Goal: Use online tool/utility: Utilize a website feature to perform a specific function

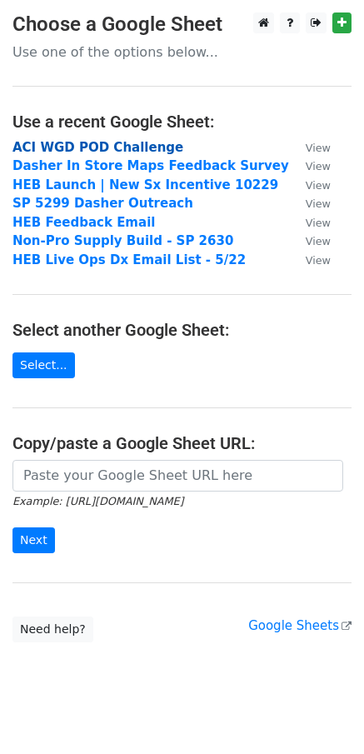
click at [82, 151] on strong "ACI WGD POD Challenge" at bounding box center [97, 147] width 171 height 15
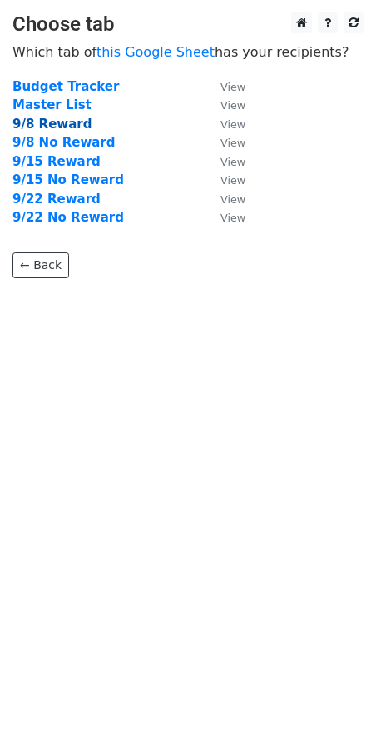
click at [61, 123] on strong "9/8 Reward" at bounding box center [51, 124] width 79 height 15
click at [76, 120] on strong "9/8 Reward" at bounding box center [51, 124] width 79 height 15
click at [42, 127] on strong "9/8 Reward" at bounding box center [51, 124] width 79 height 15
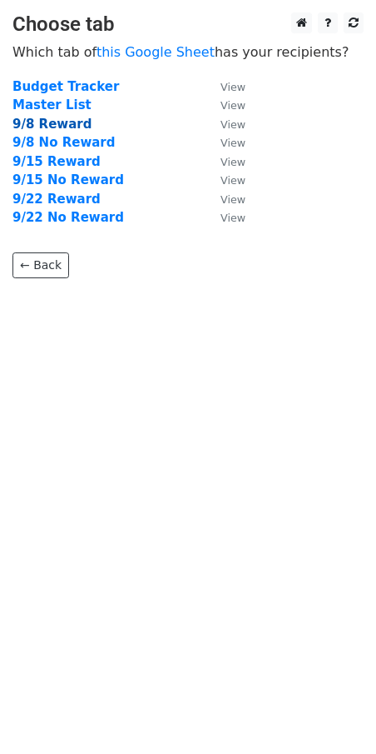
click at [42, 127] on strong "9/8 Reward" at bounding box center [51, 124] width 79 height 15
click at [44, 127] on strong "9/8 Reward" at bounding box center [51, 124] width 79 height 15
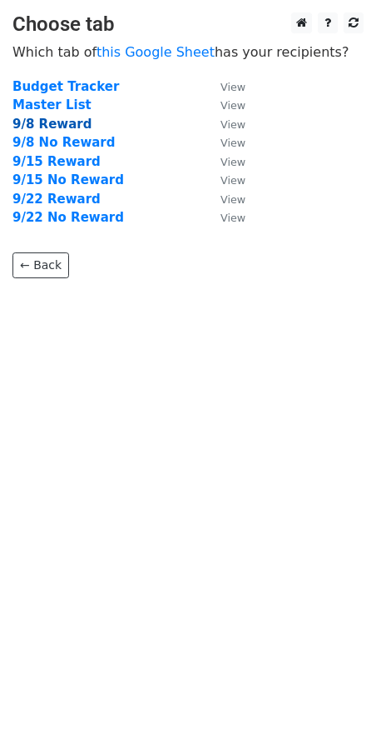
click at [44, 127] on strong "9/8 Reward" at bounding box center [51, 124] width 79 height 15
click at [62, 162] on strong "9/15 Reward" at bounding box center [56, 161] width 88 height 15
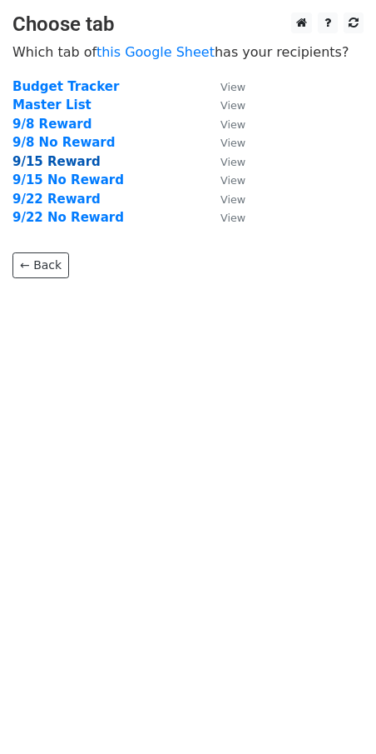
click at [62, 162] on strong "9/15 Reward" at bounding box center [56, 161] width 88 height 15
click at [215, 303] on body "Choose tab Which tab of this Google Sheet has your recipients? Budget Tracker V…" at bounding box center [188, 178] width 376 height 332
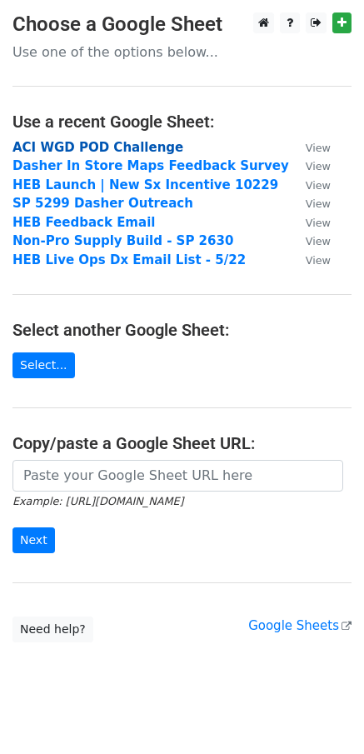
click at [93, 145] on strong "ACI WGD POD Challenge" at bounding box center [97, 147] width 171 height 15
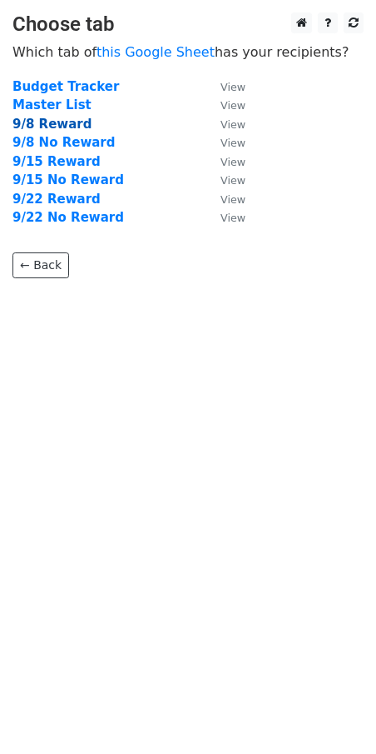
click at [55, 124] on strong "9/8 Reward" at bounding box center [51, 124] width 79 height 15
click at [47, 103] on strong "Master List" at bounding box center [51, 104] width 79 height 15
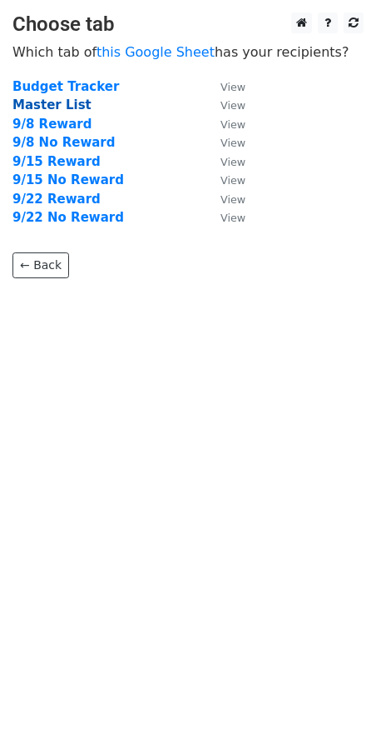
click at [47, 103] on strong "Master List" at bounding box center [51, 104] width 79 height 15
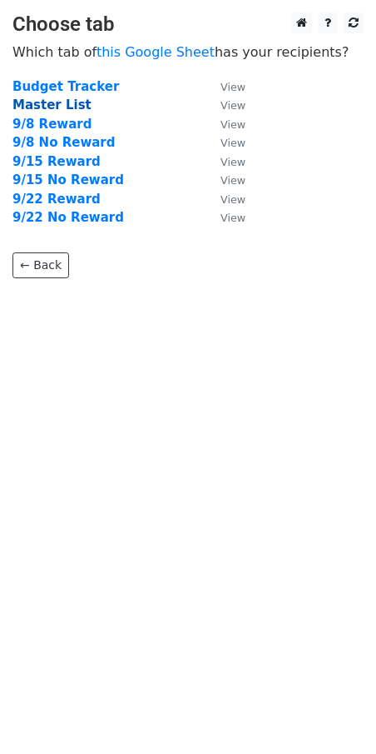
click at [46, 103] on strong "Master List" at bounding box center [51, 104] width 79 height 15
click at [37, 268] on link "← Back" at bounding box center [40, 265] width 57 height 26
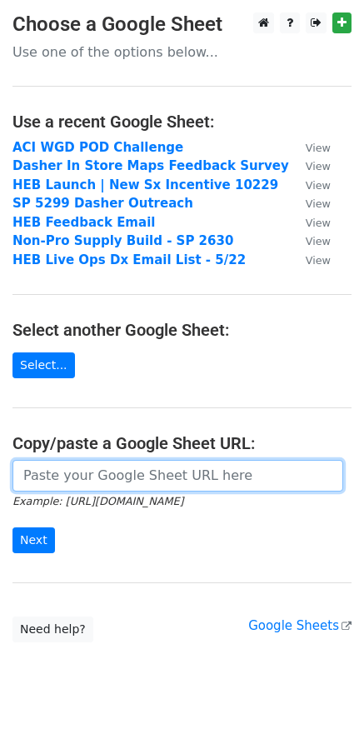
click at [141, 485] on input "url" at bounding box center [177, 476] width 331 height 32
paste input "[URL][DOMAIN_NAME]"
type input "[URL][DOMAIN_NAME]"
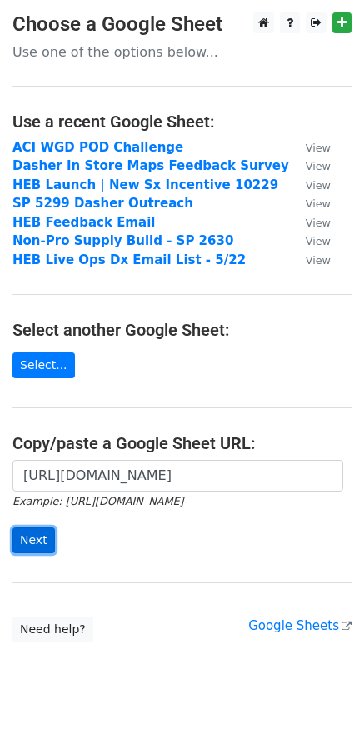
click at [27, 542] on input "Next" at bounding box center [33, 540] width 42 height 26
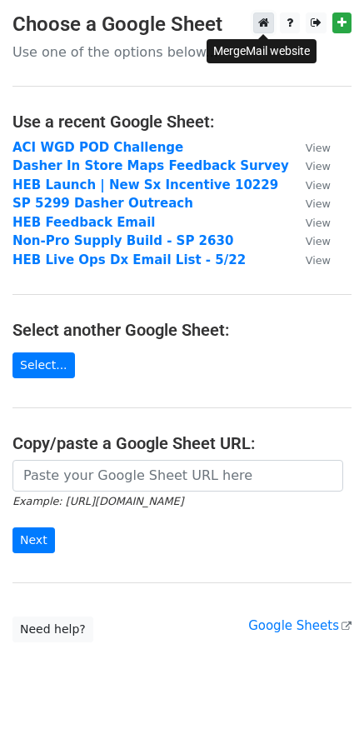
click at [272, 26] on link at bounding box center [263, 22] width 21 height 21
